Goal: Navigation & Orientation: Find specific page/section

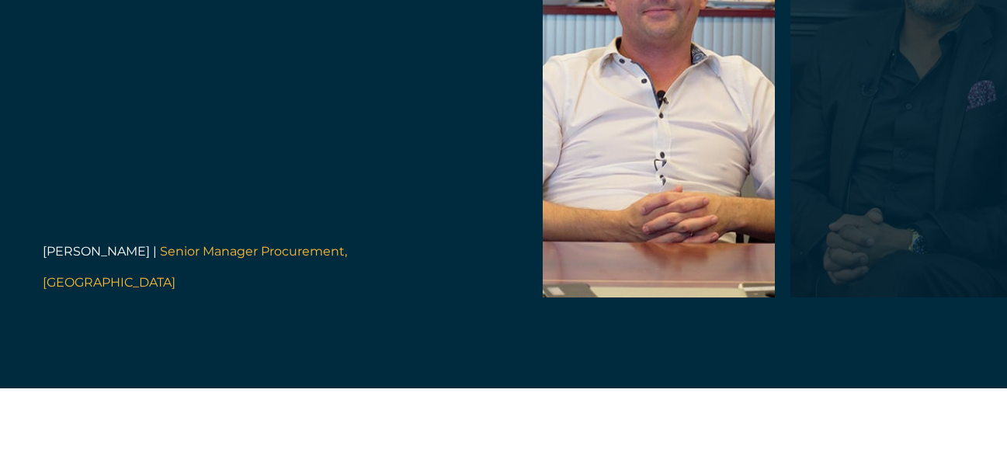
scroll to position [3104, 0]
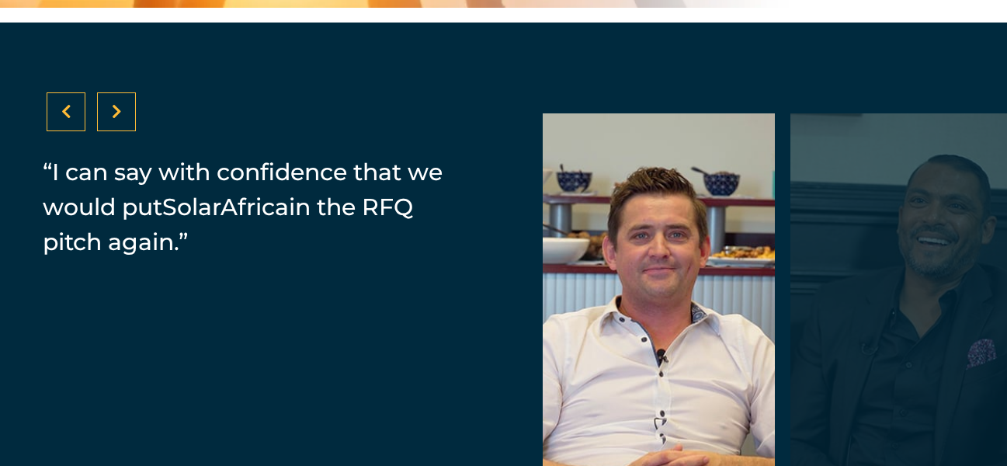
click at [132, 131] on div at bounding box center [116, 111] width 39 height 39
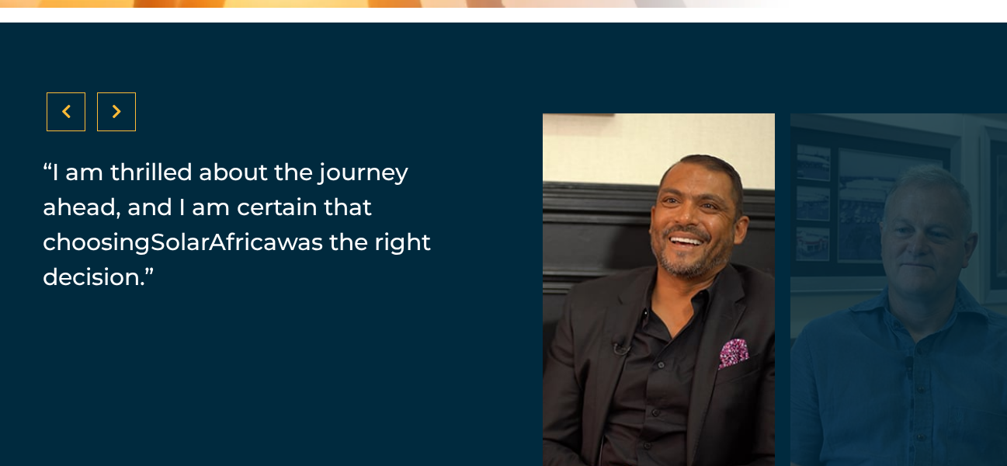
click at [132, 131] on div at bounding box center [116, 111] width 39 height 39
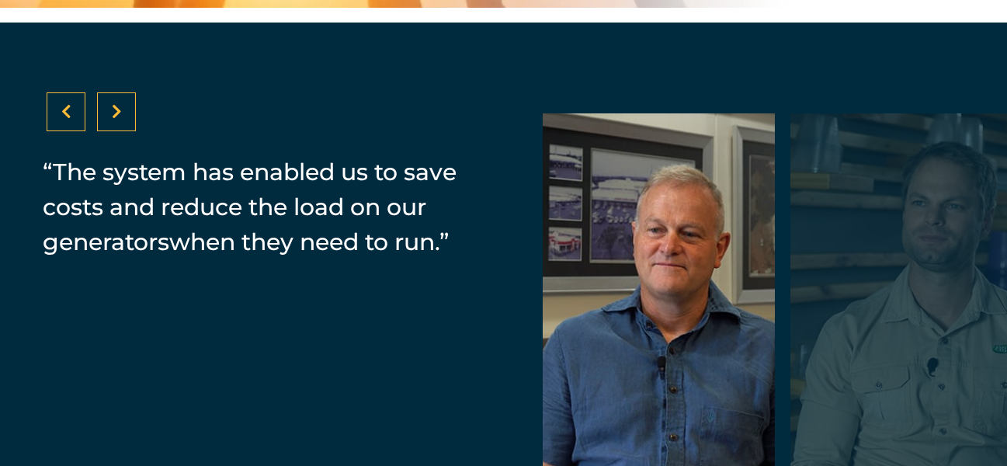
click at [132, 131] on div at bounding box center [116, 111] width 39 height 39
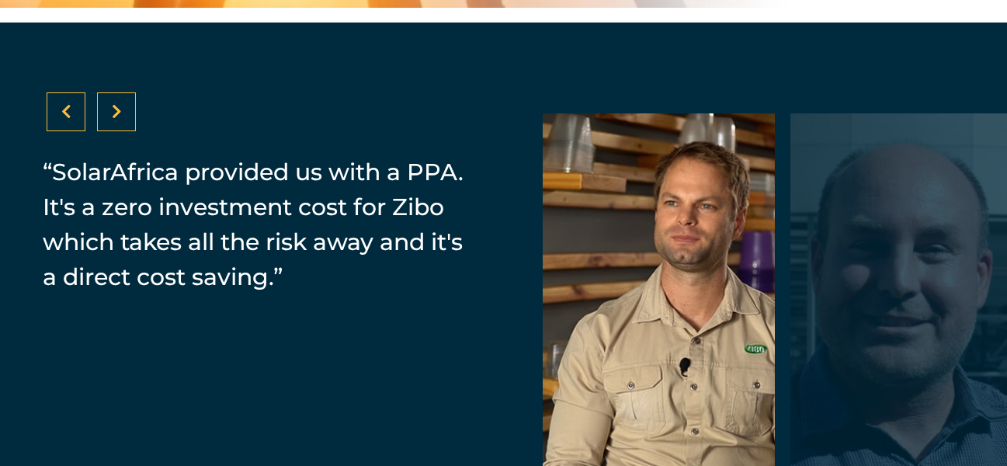
click at [132, 131] on div at bounding box center [116, 111] width 39 height 39
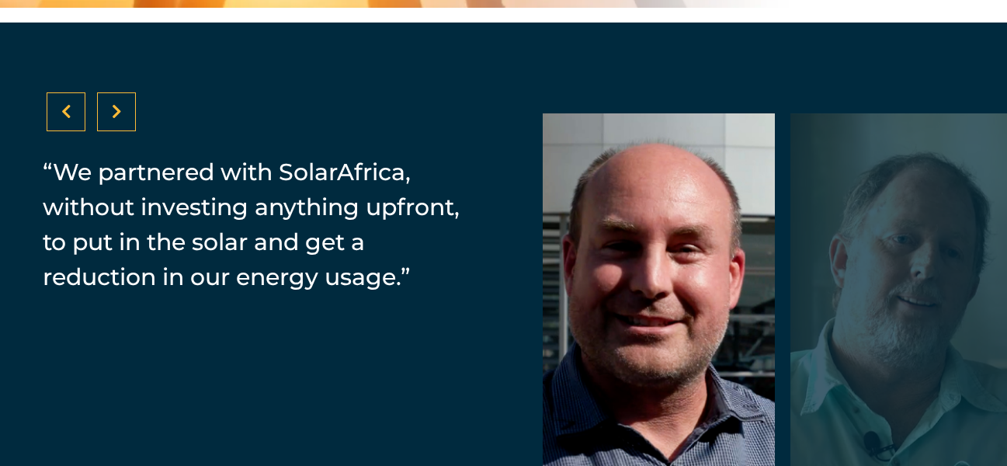
click at [132, 131] on div at bounding box center [116, 111] width 39 height 39
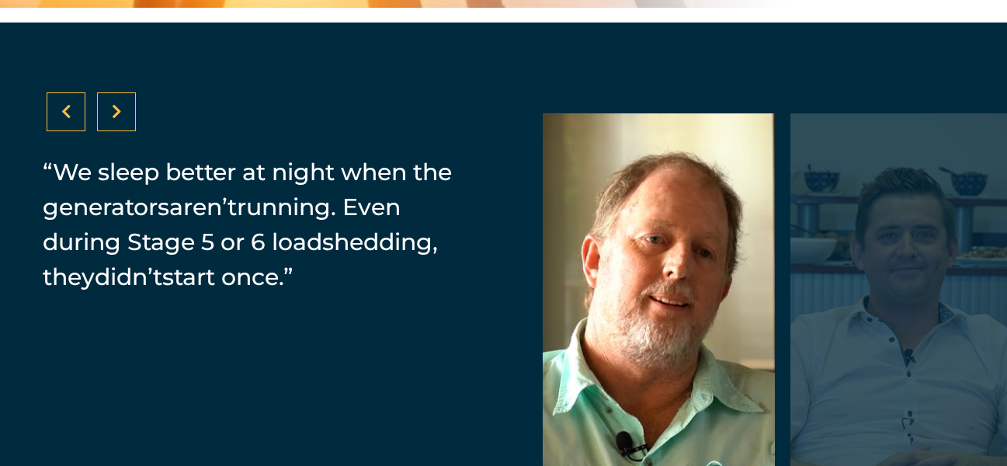
click at [132, 131] on div at bounding box center [116, 111] width 39 height 39
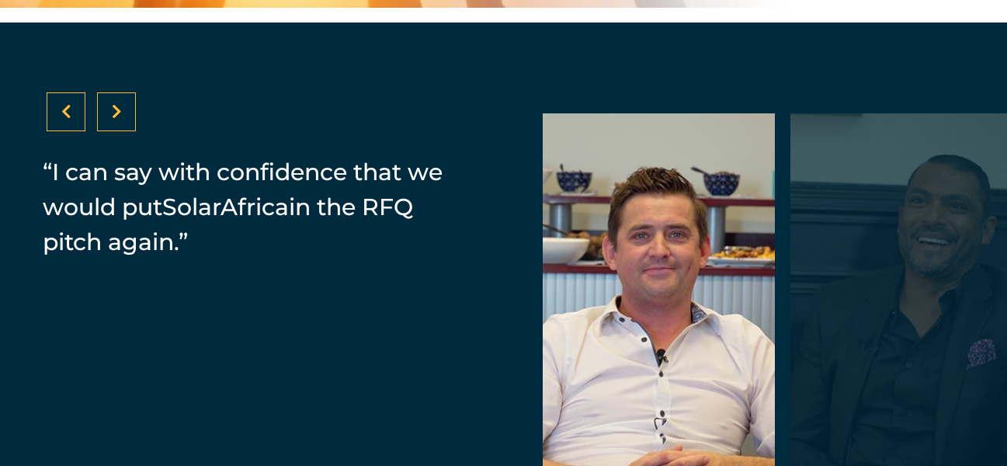
click at [132, 131] on div at bounding box center [116, 111] width 39 height 39
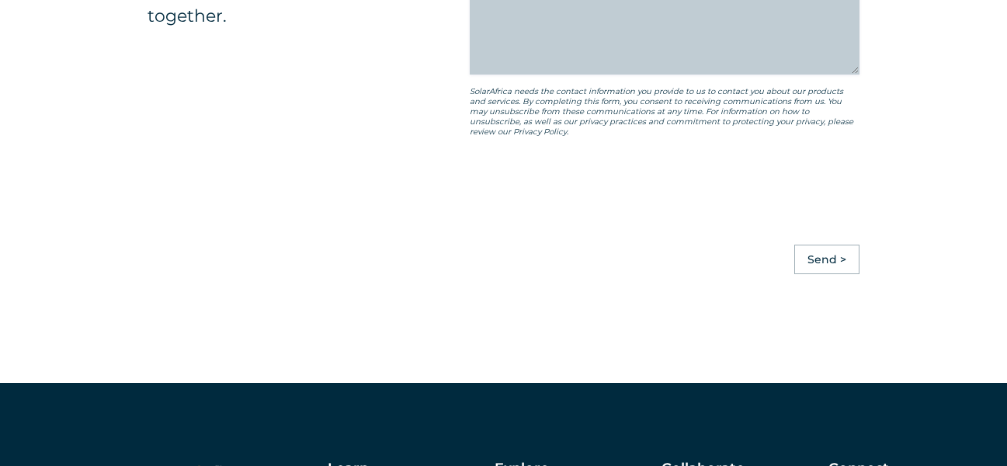
scroll to position [3622, 0]
